Goal: Check status: Check status

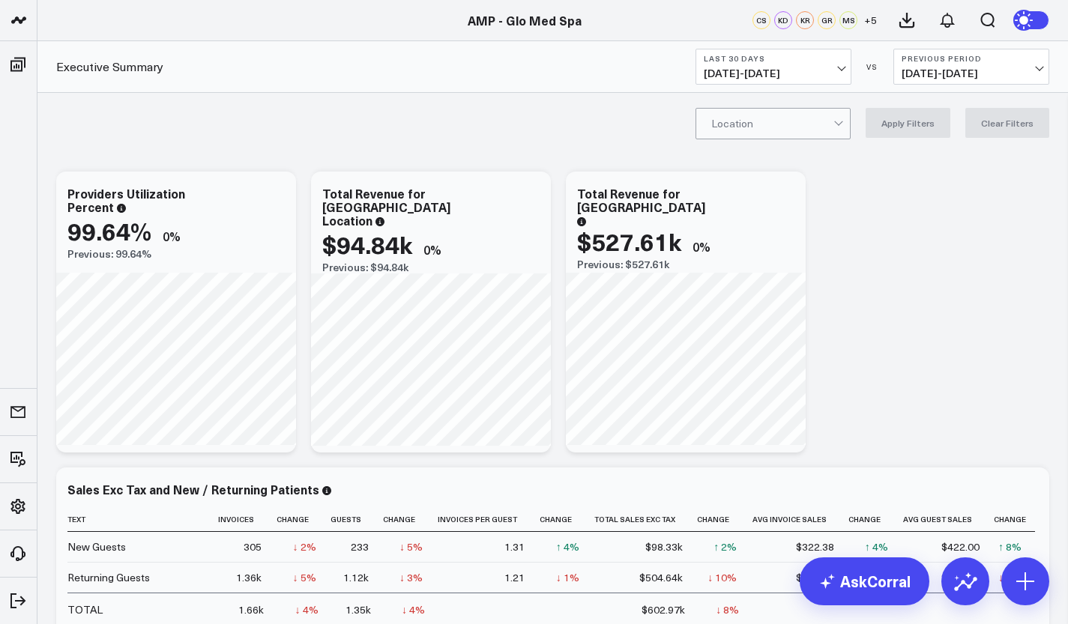
scroll to position [284, 0]
click at [112, 535] on link "AMP - Organization" at bounding box center [127, 541] width 180 height 40
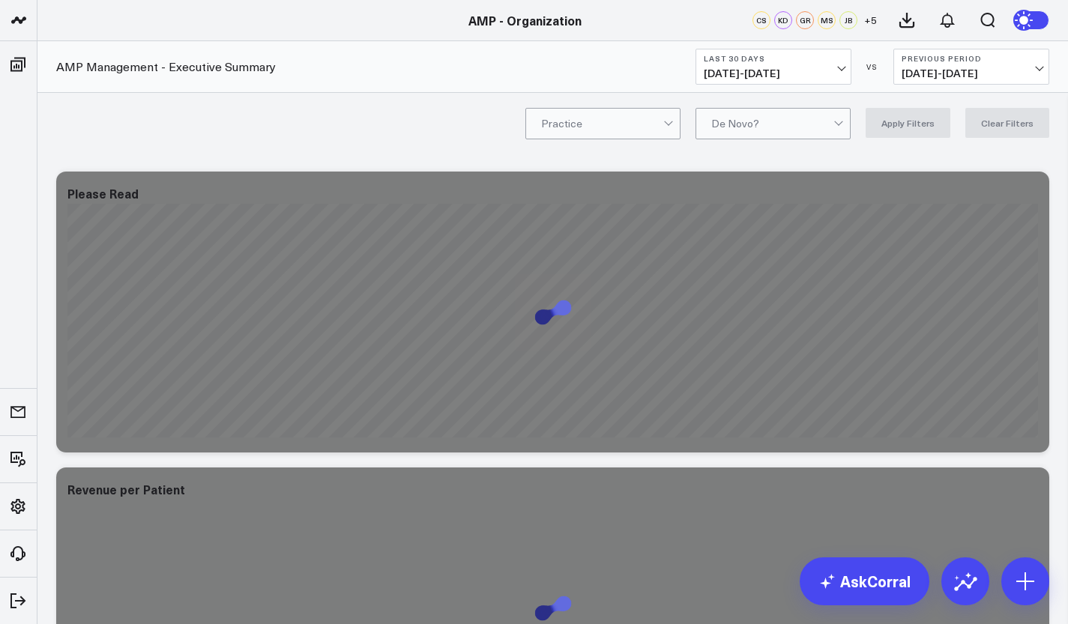
click at [812, 68] on span "08/07/25 - 09/05/25" at bounding box center [773, 73] width 139 height 12
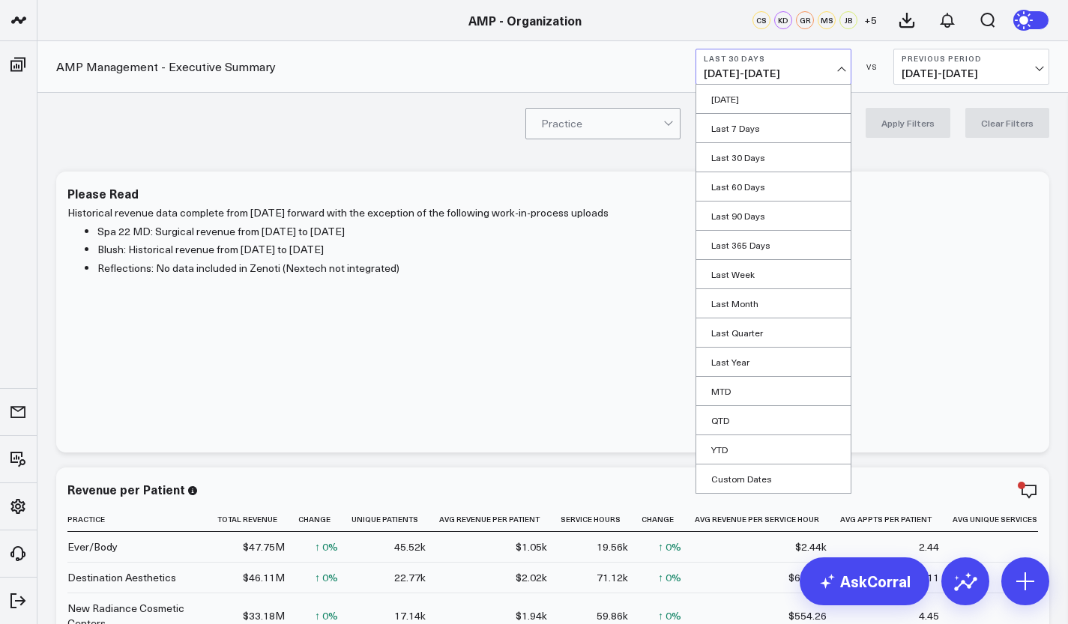
click at [743, 402] on link "MTD" at bounding box center [773, 391] width 154 height 28
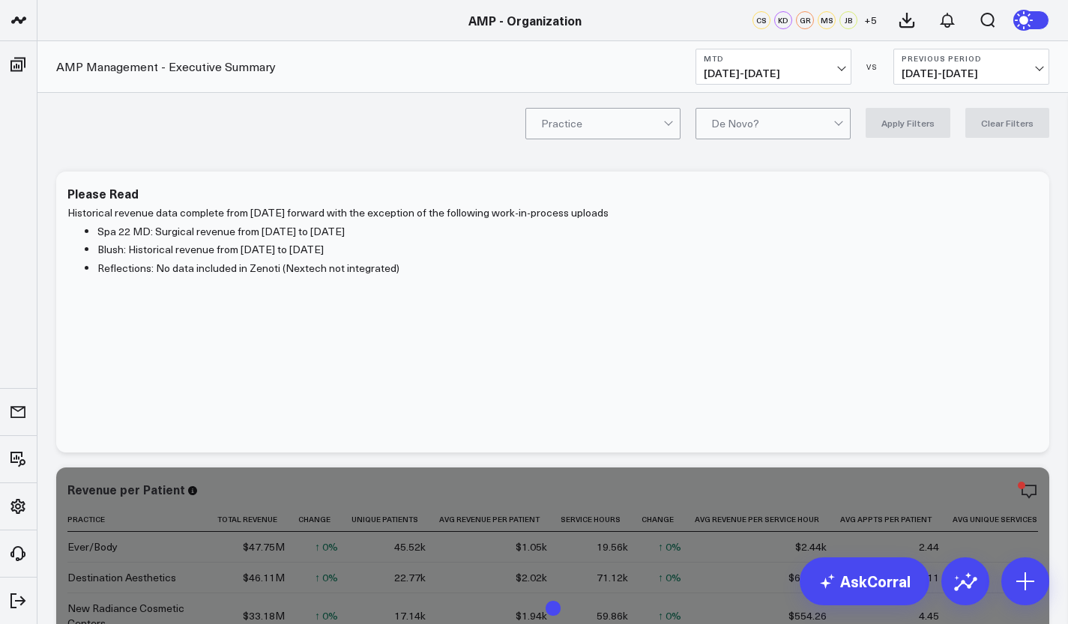
click at [976, 76] on span "08/27/25 - 08/31/25" at bounding box center [970, 73] width 139 height 12
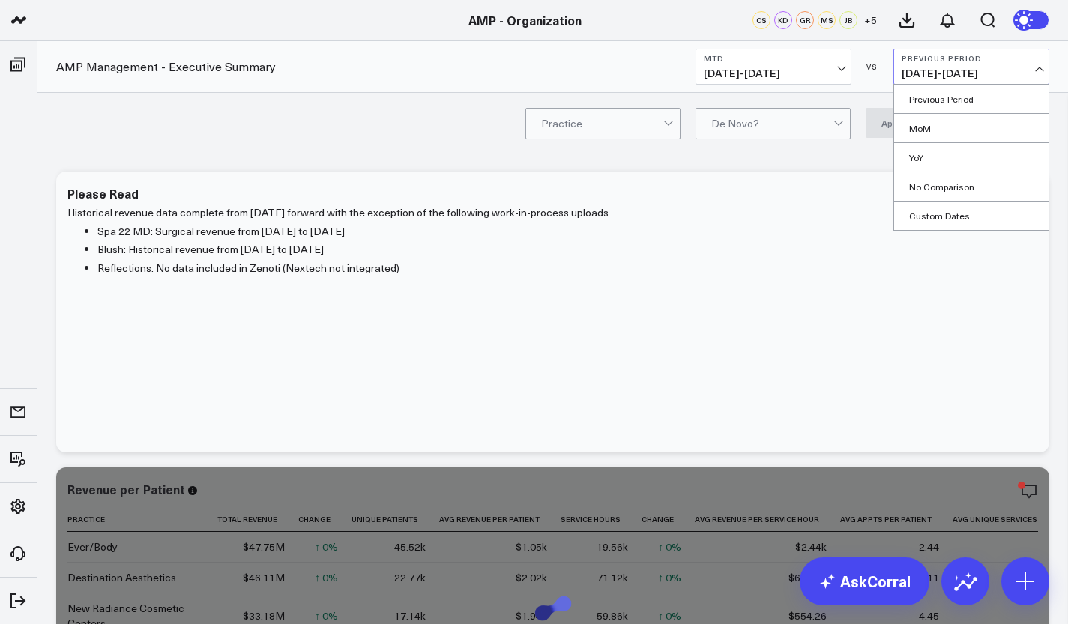
click at [931, 155] on link "YoY" at bounding box center [971, 157] width 154 height 28
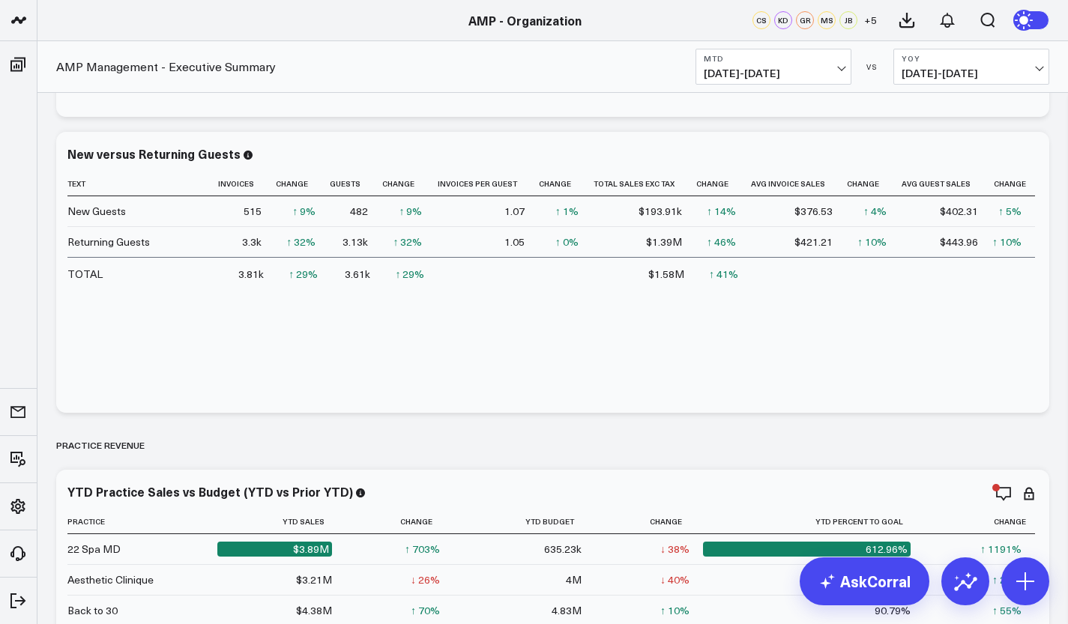
scroll to position [666, 0]
